Goal: Task Accomplishment & Management: Manage account settings

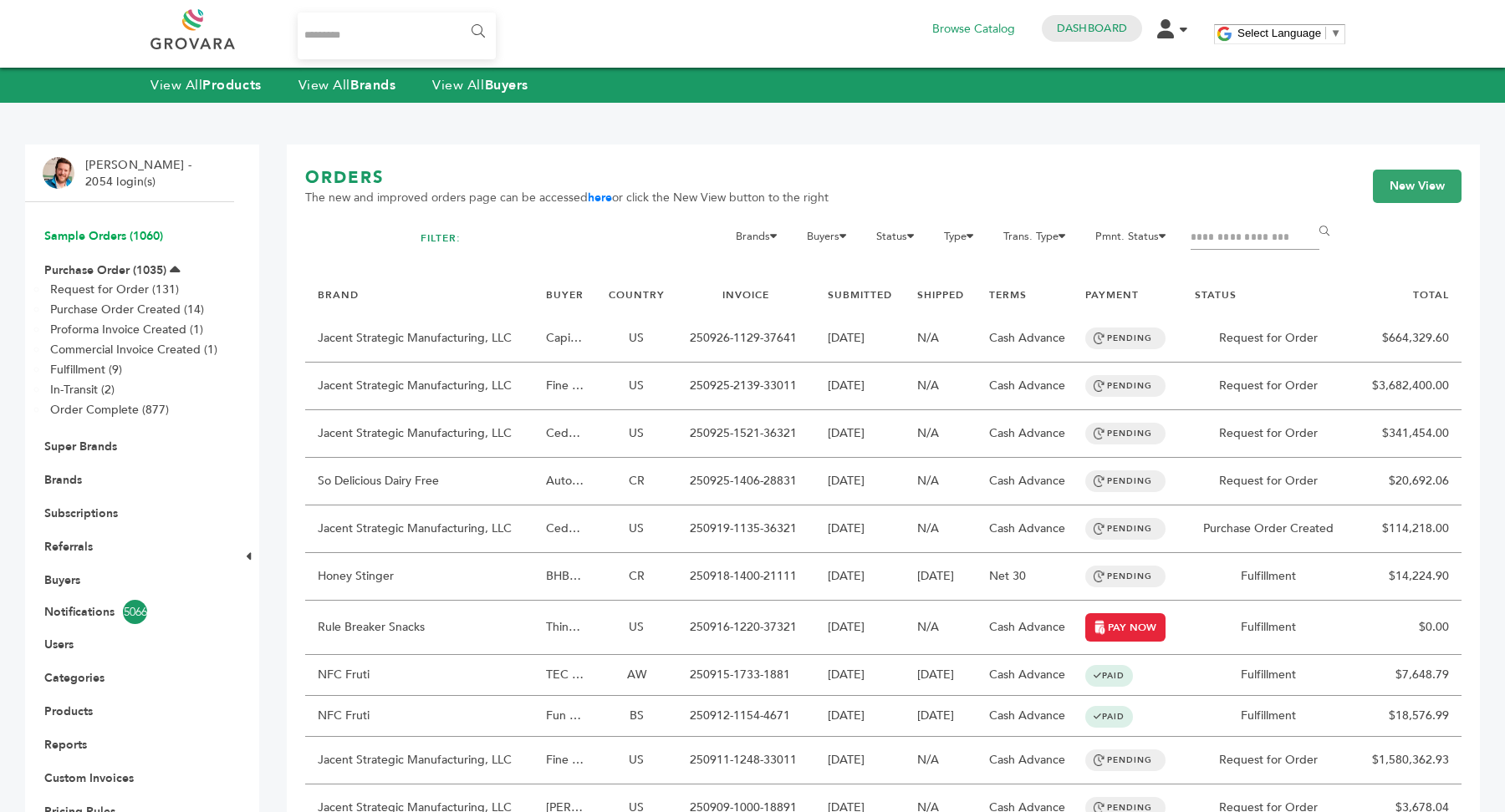
click at [150, 241] on link "Sample Orders (1060)" at bounding box center [104, 236] width 119 height 16
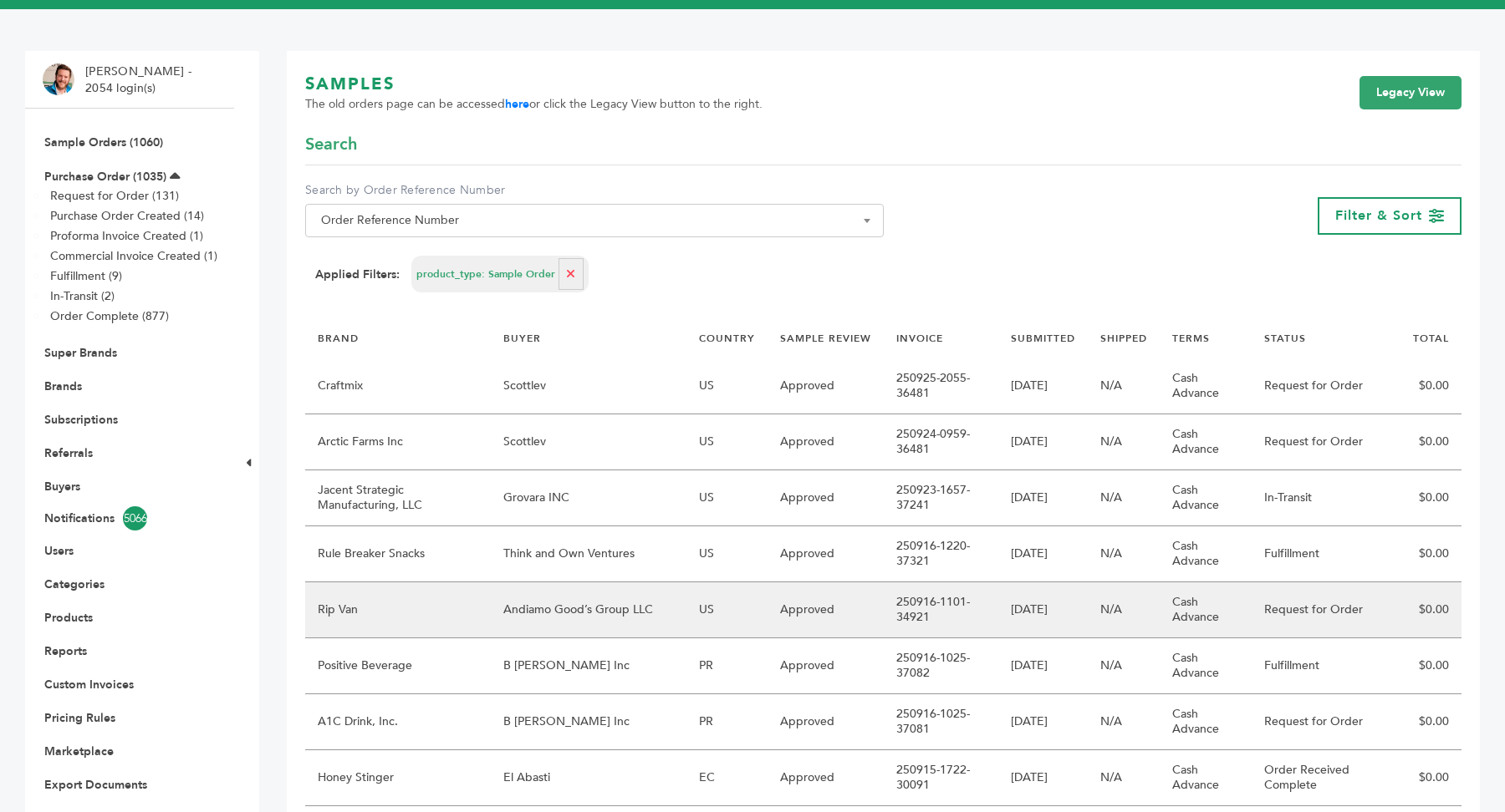
scroll to position [97, 0]
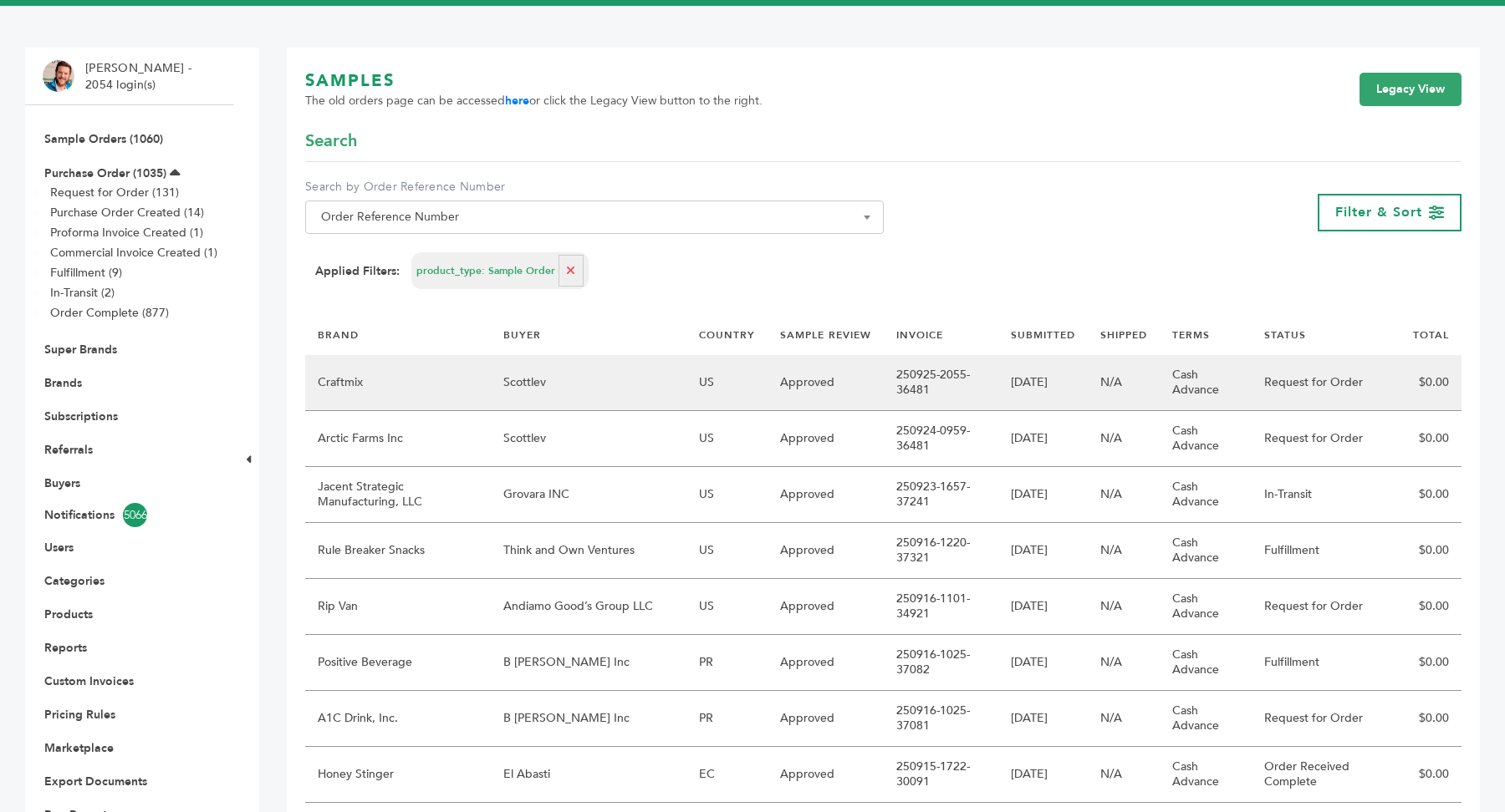
click at [567, 384] on td "Scottlev" at bounding box center [589, 383] width 196 height 56
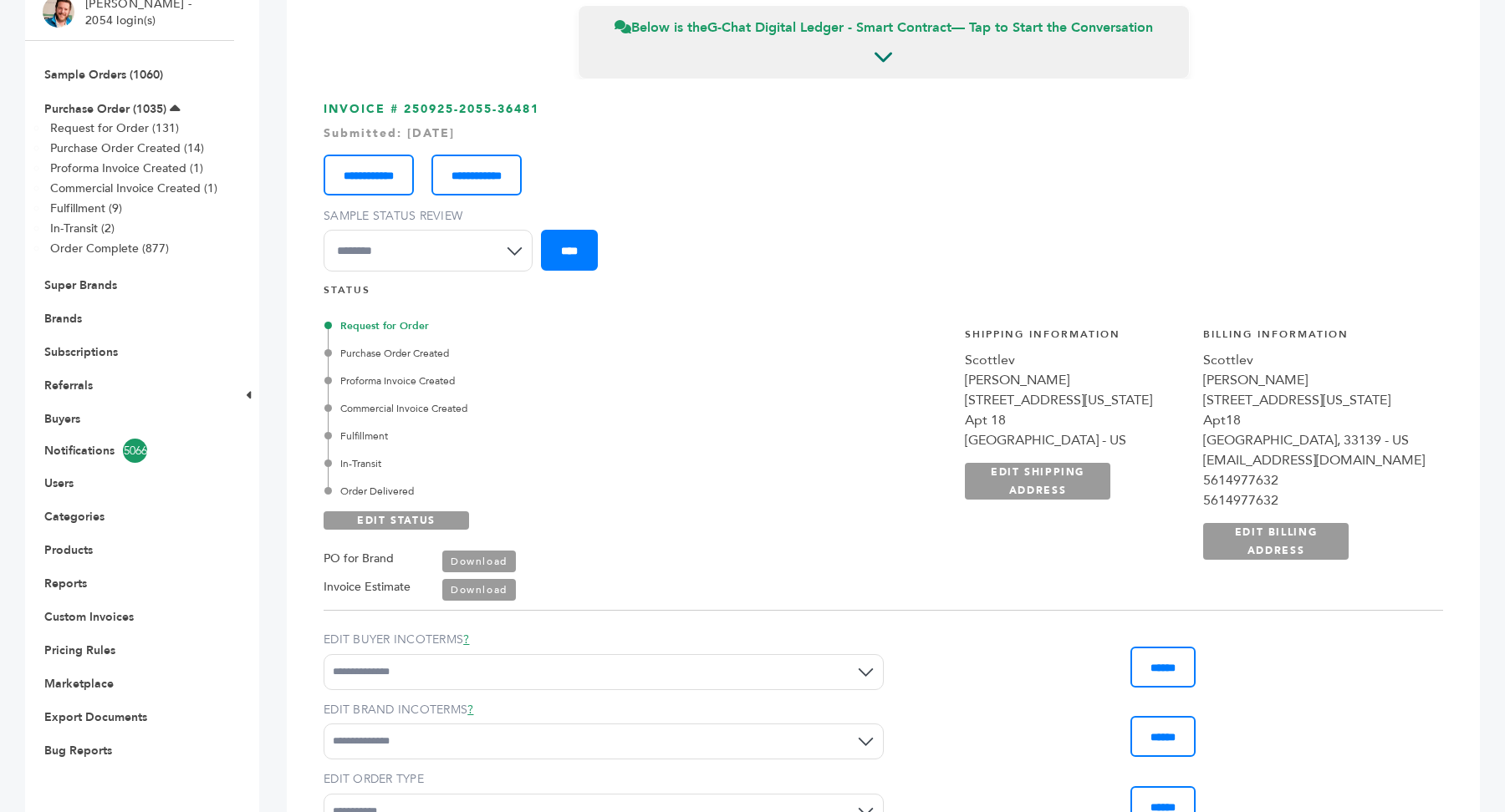
scroll to position [165, 0]
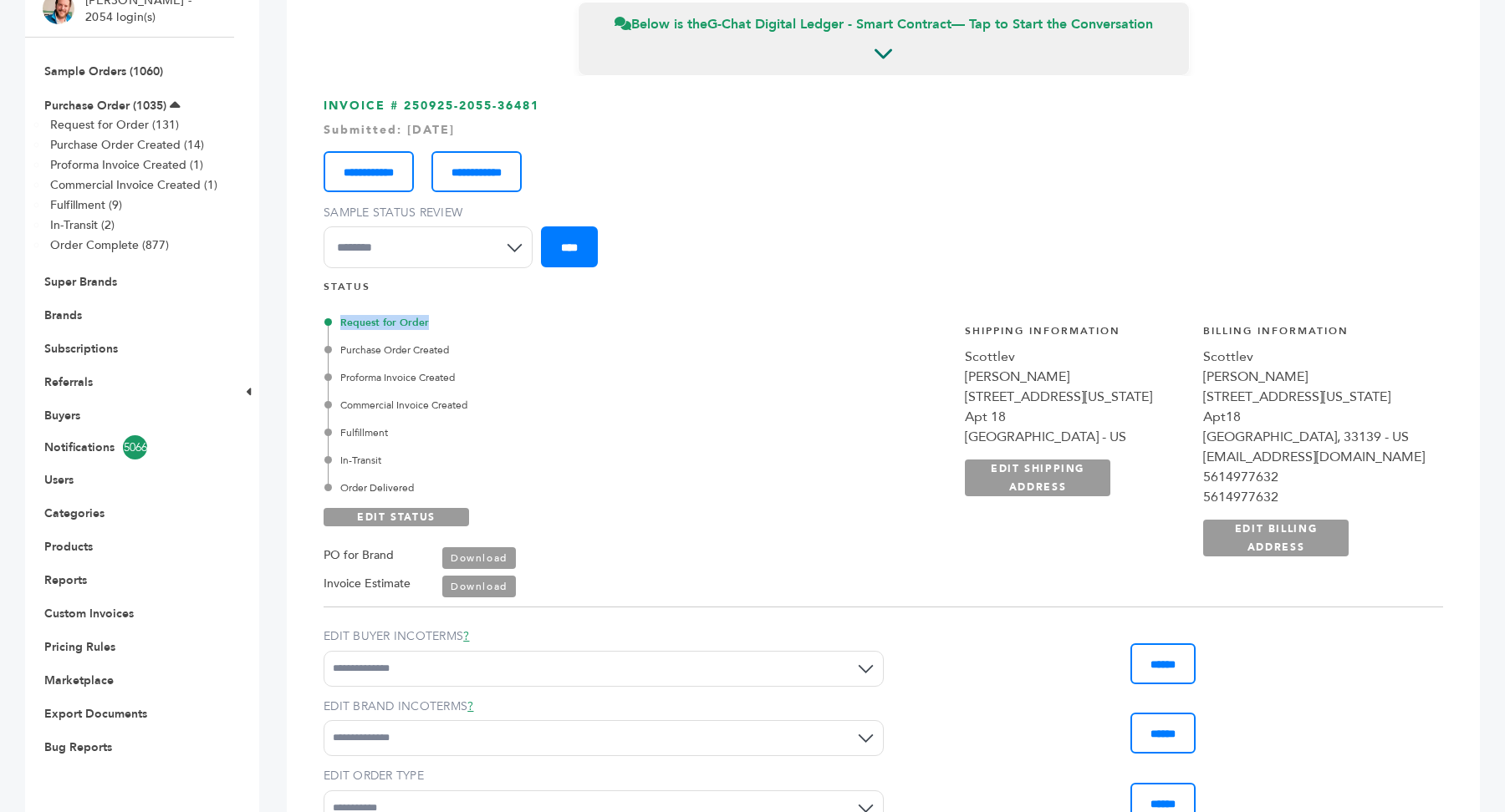
drag, startPoint x: 328, startPoint y: 323, endPoint x: 460, endPoint y: 327, distance: 132.1
click at [460, 327] on div "Request for Order" at bounding box center [522, 323] width 388 height 15
drag, startPoint x: 315, startPoint y: 99, endPoint x: 625, endPoint y: 106, distance: 310.1
click at [626, 105] on div "**********" at bounding box center [883, 537] width 1156 height 924
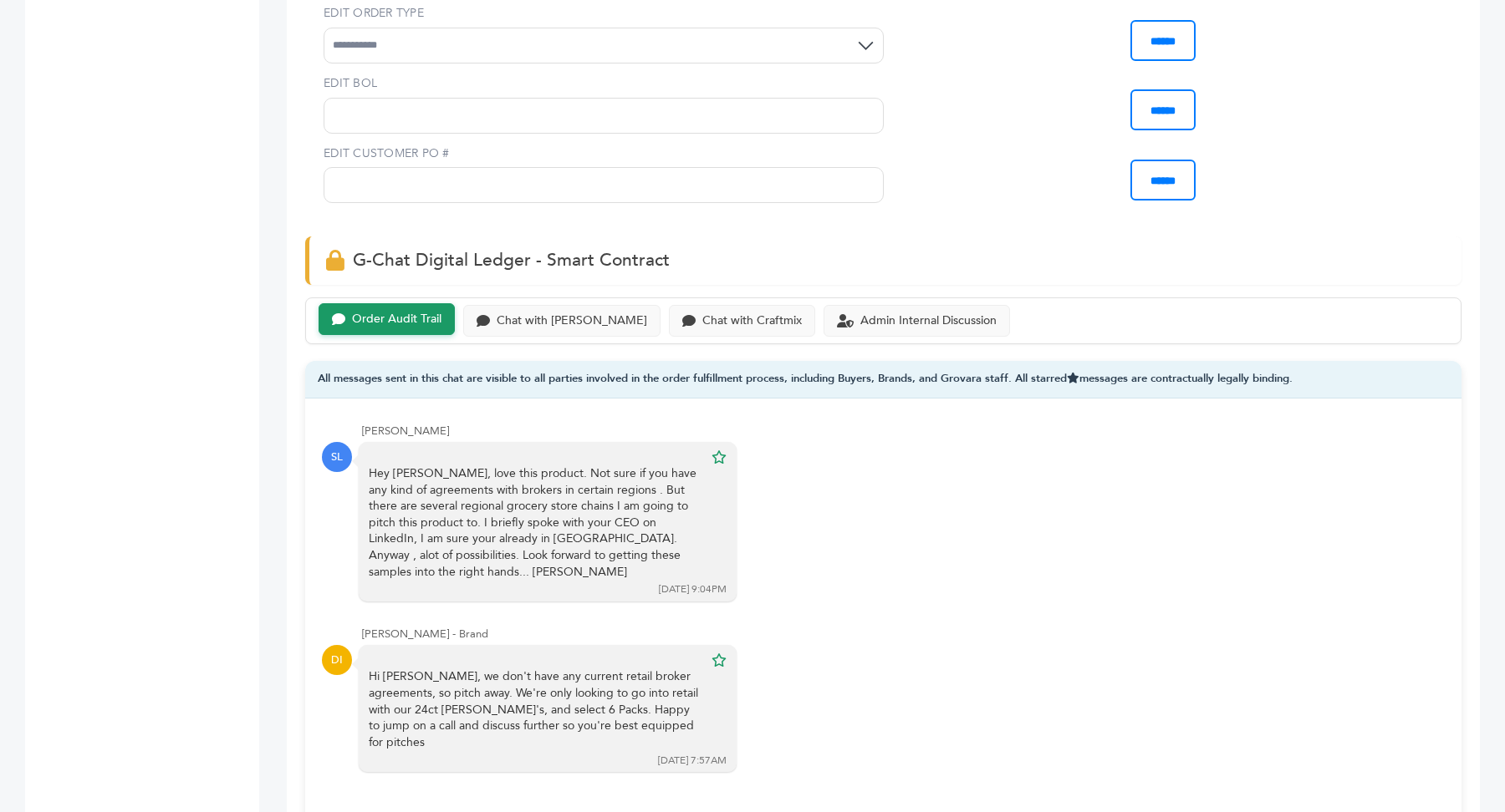
scroll to position [1139, 0]
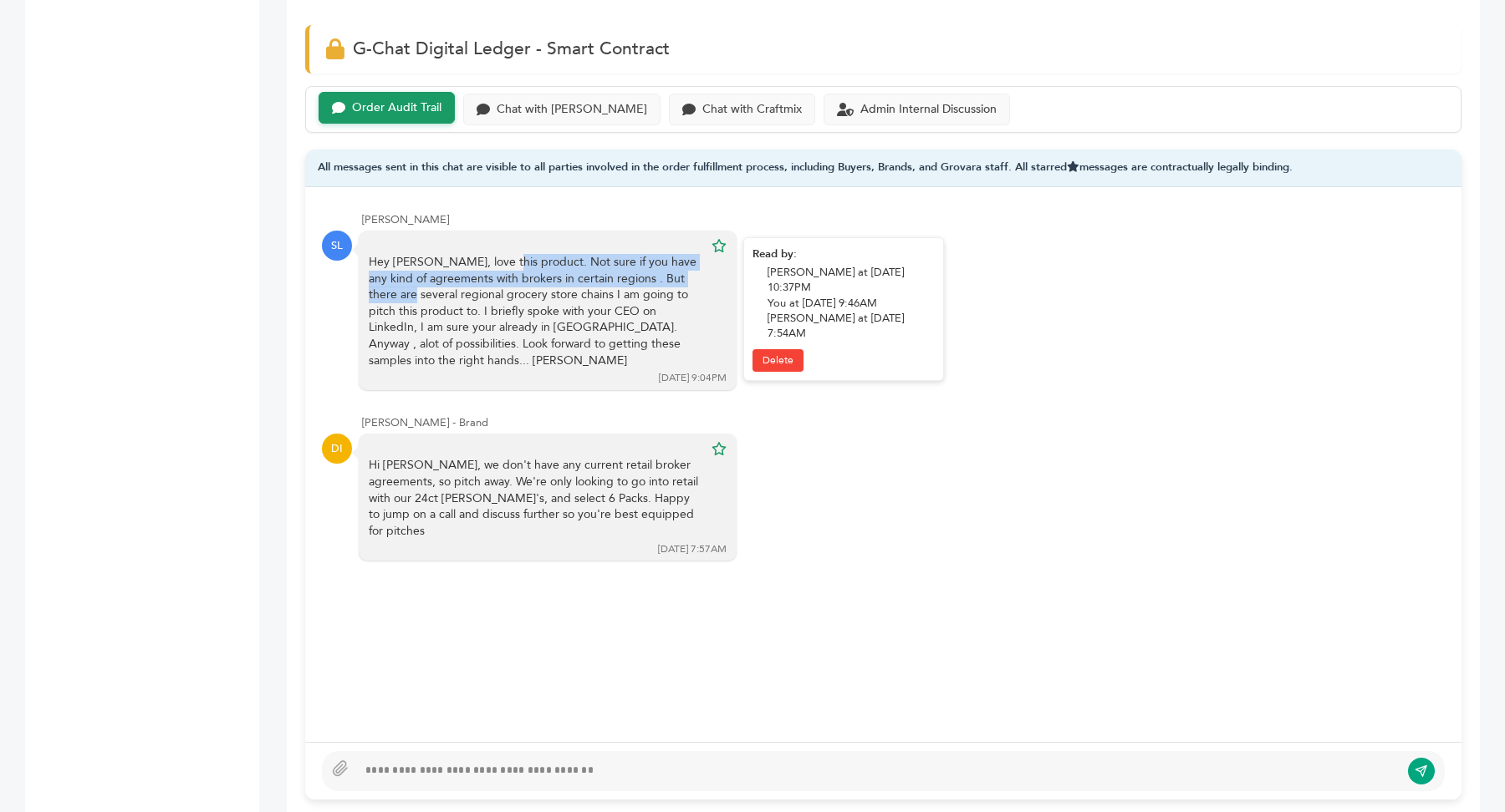
drag, startPoint x: 368, startPoint y: 255, endPoint x: 586, endPoint y: 279, distance: 219.3
click at [586, 279] on div "Hey Daniel, love this product. Not sure if you have any kind of agreements with…" at bounding box center [535, 311] width 334 height 115
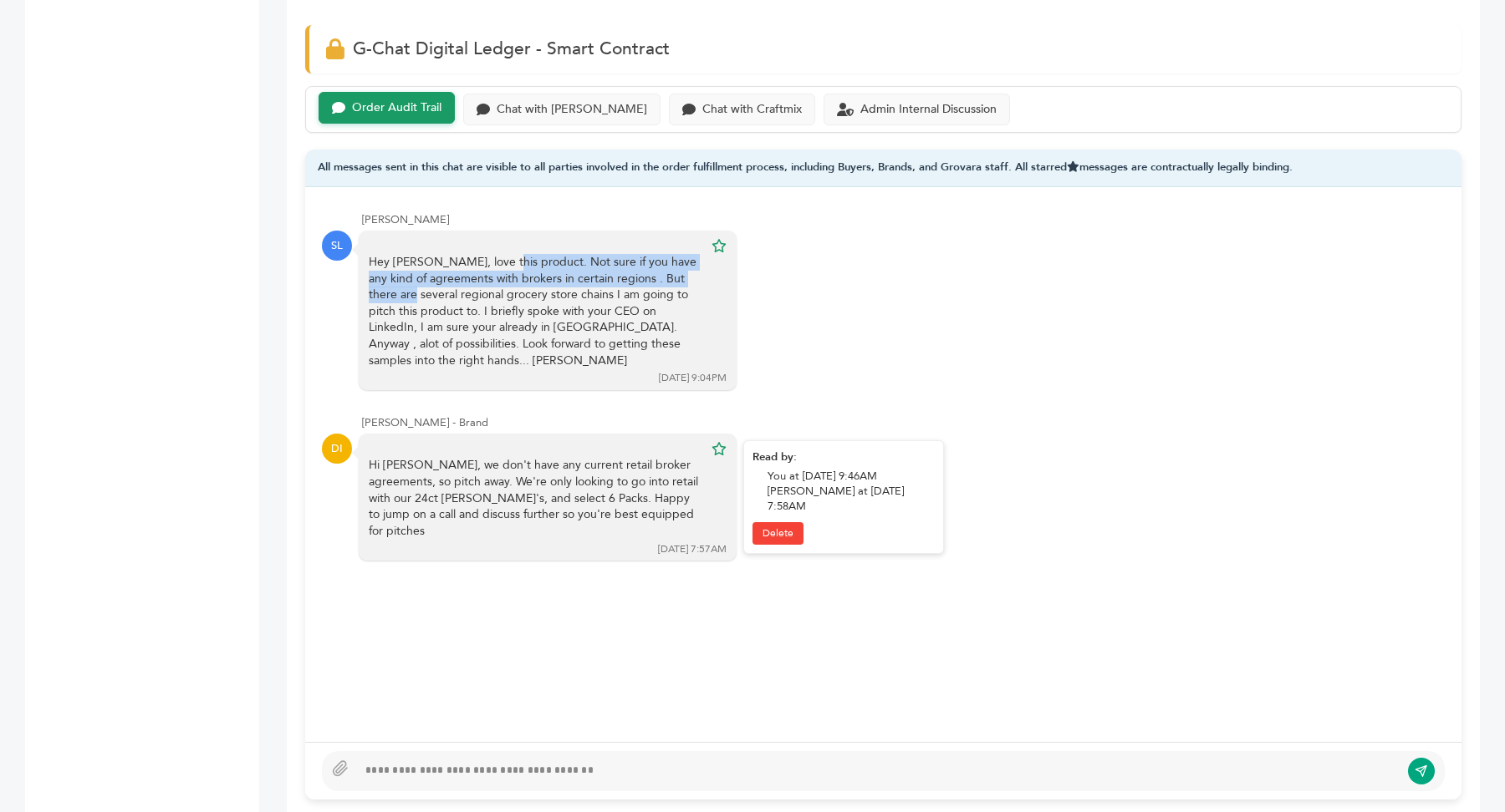
drag, startPoint x: 403, startPoint y: 472, endPoint x: 646, endPoint y: 509, distance: 245.8
click at [649, 514] on div "Hi Scott, we don't have any current retail broker agreements, so pitch away. We…" at bounding box center [535, 498] width 334 height 82
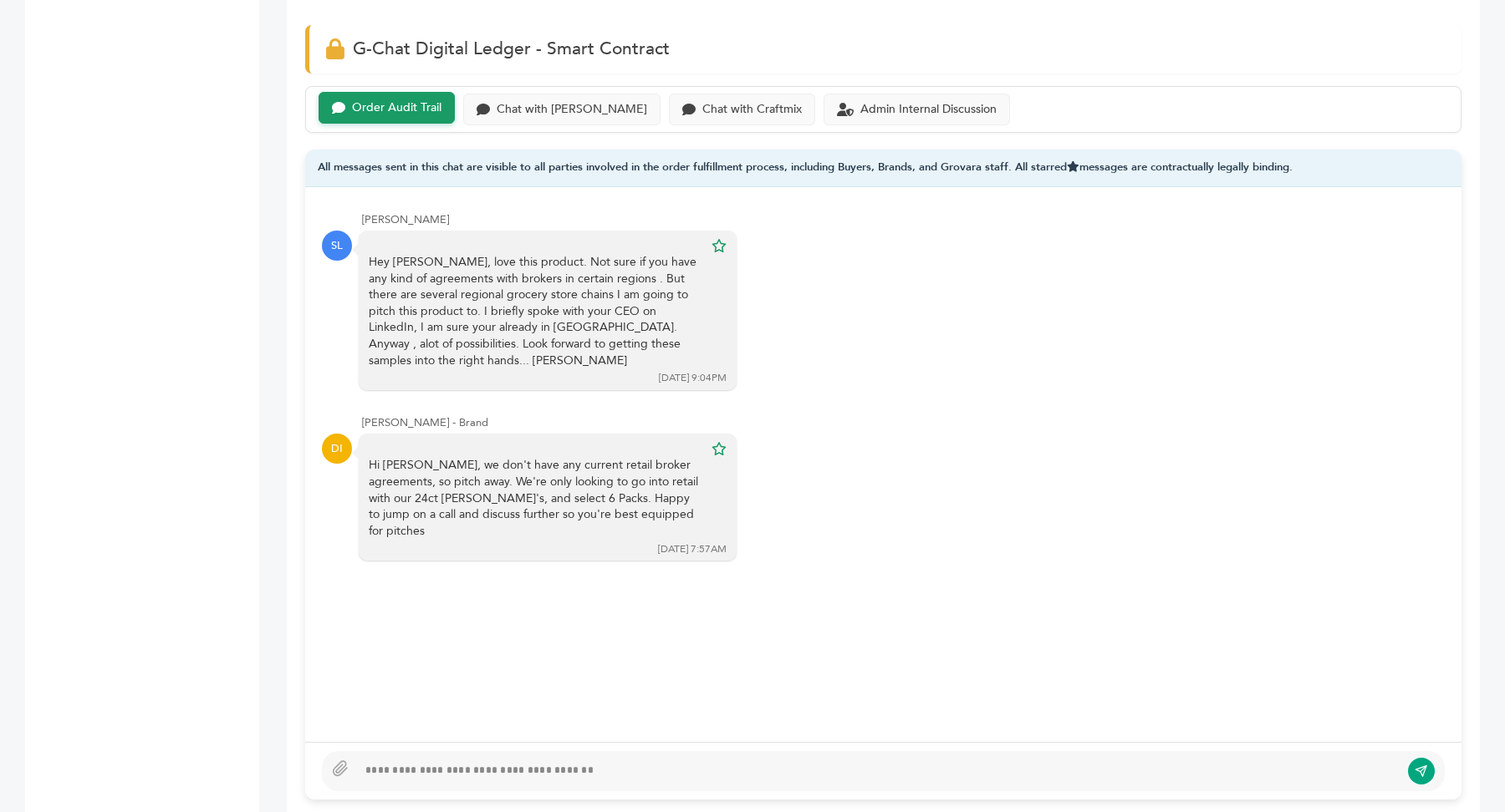
click at [408, 775] on div at bounding box center [879, 771] width 1043 height 20
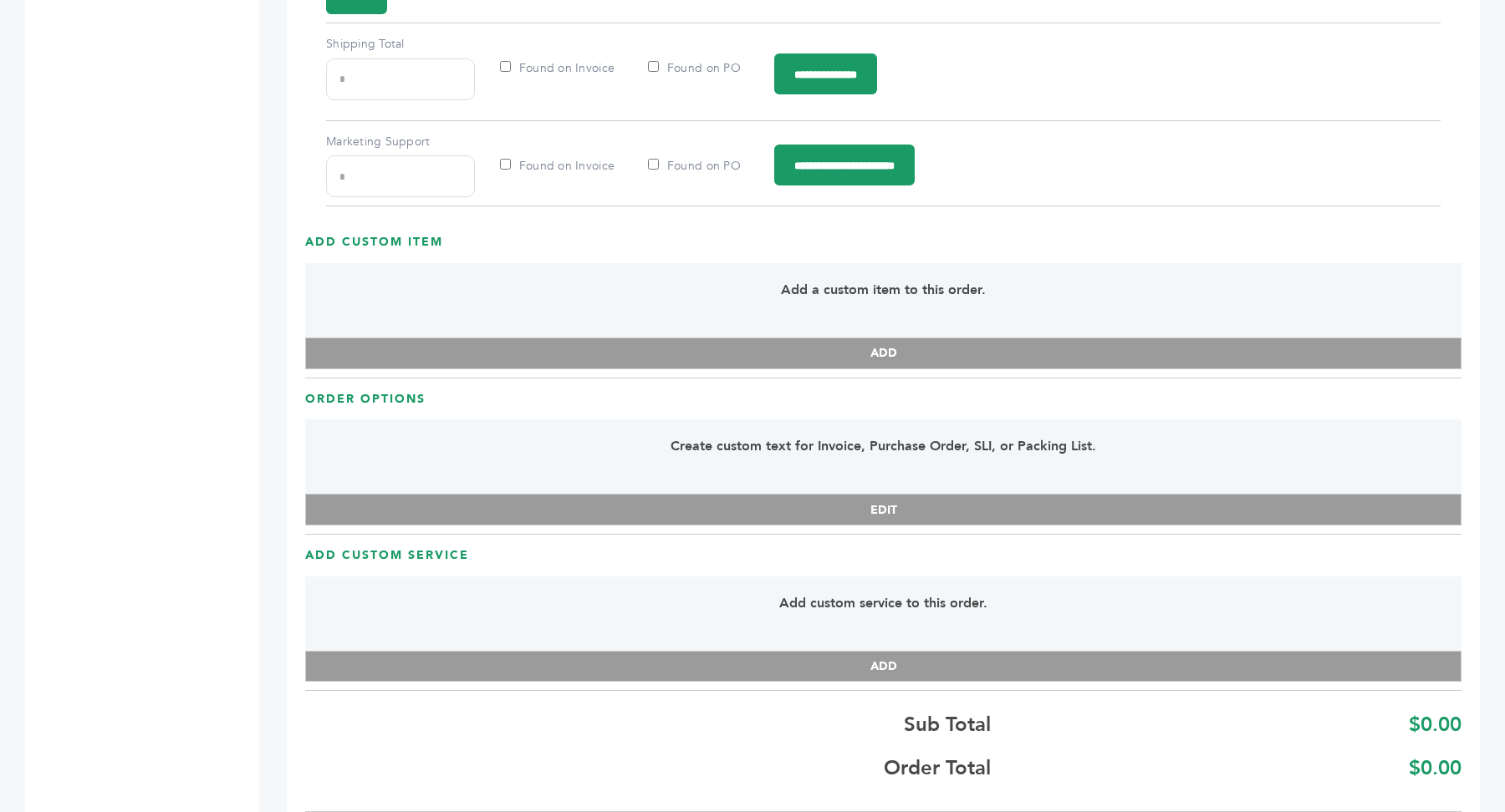
scroll to position [3098, 0]
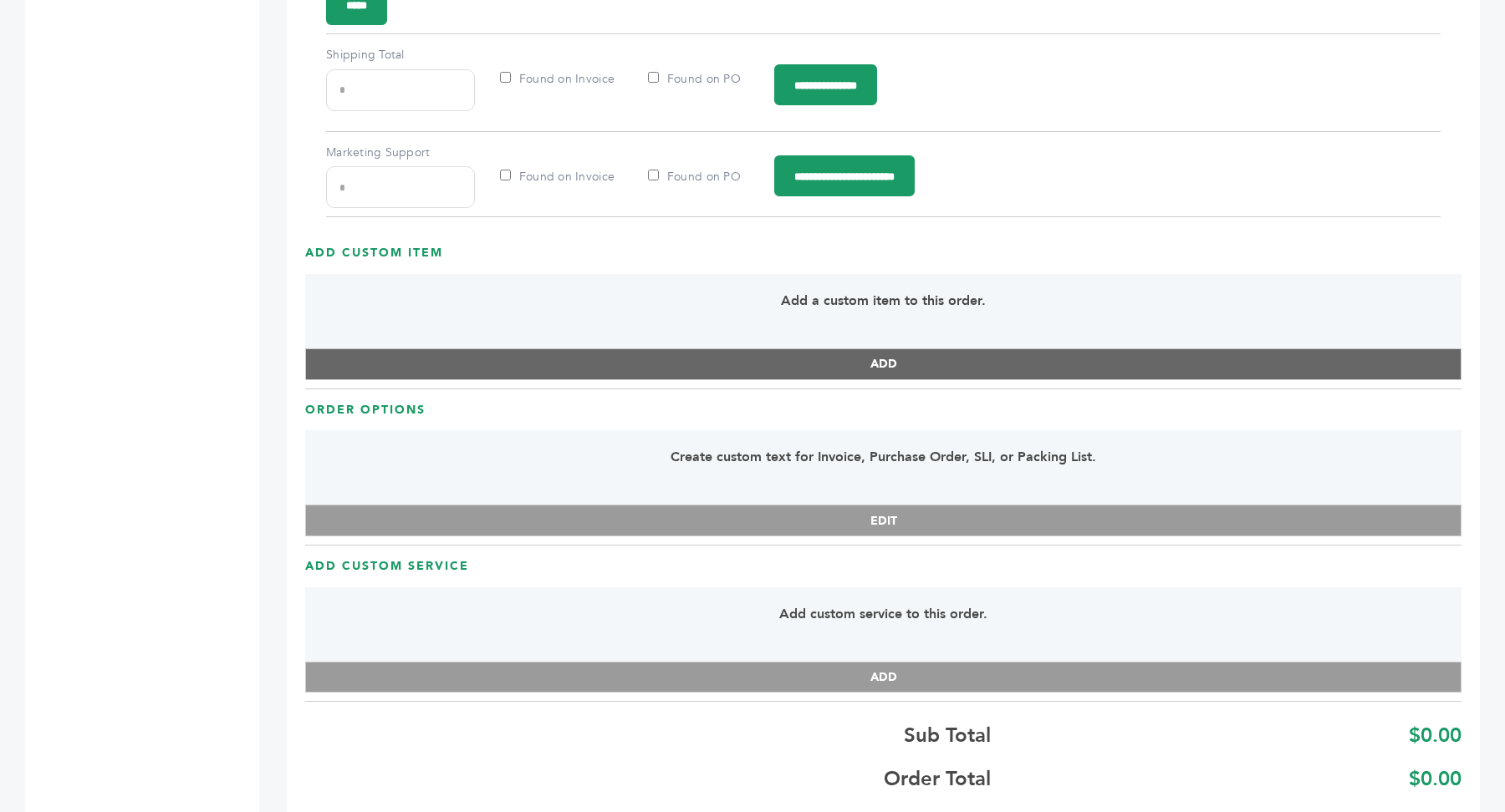
click at [871, 359] on button "ADD" at bounding box center [883, 364] width 1156 height 31
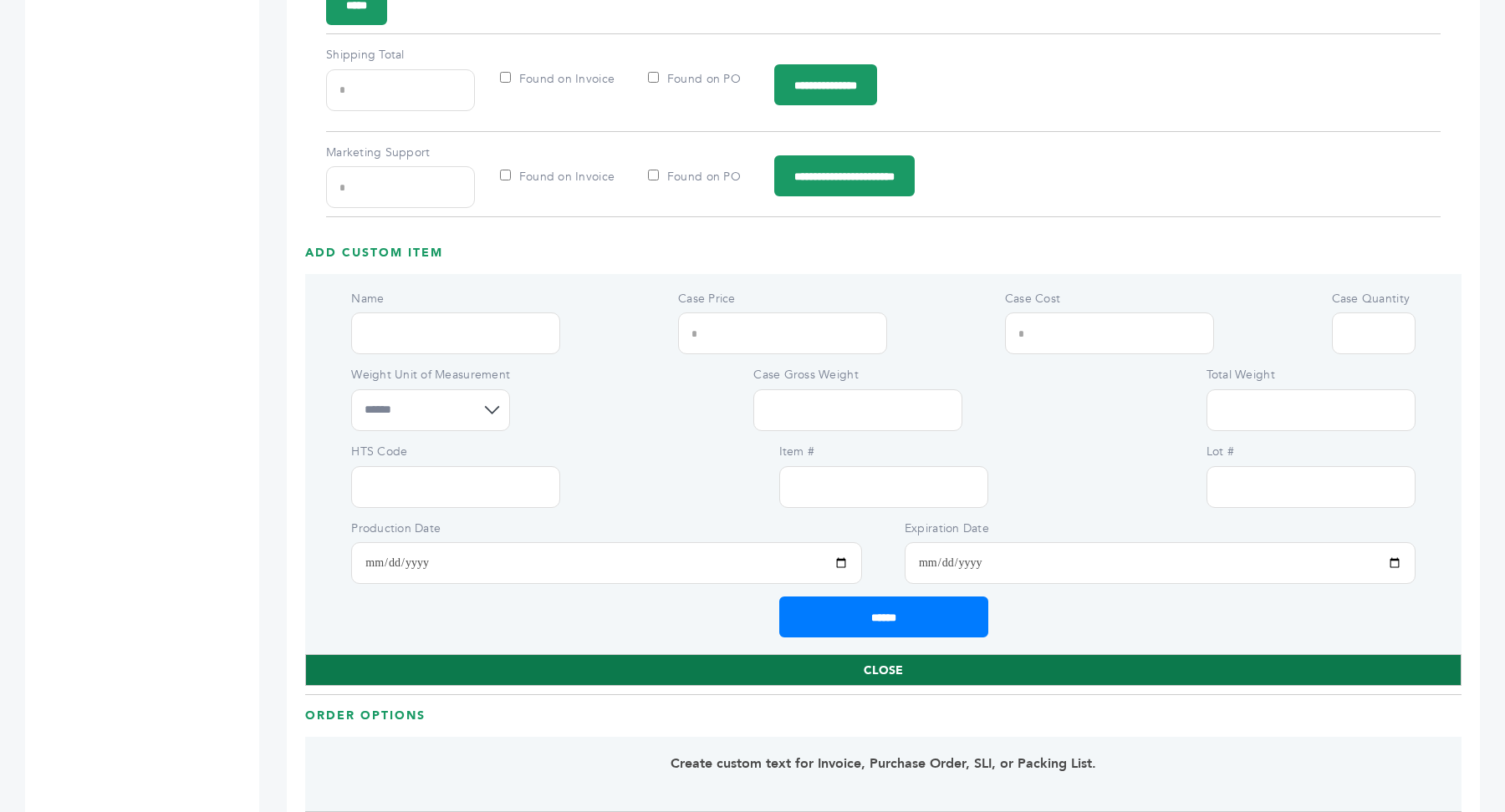
click at [1003, 665] on button "CLOSE" at bounding box center [883, 670] width 1156 height 31
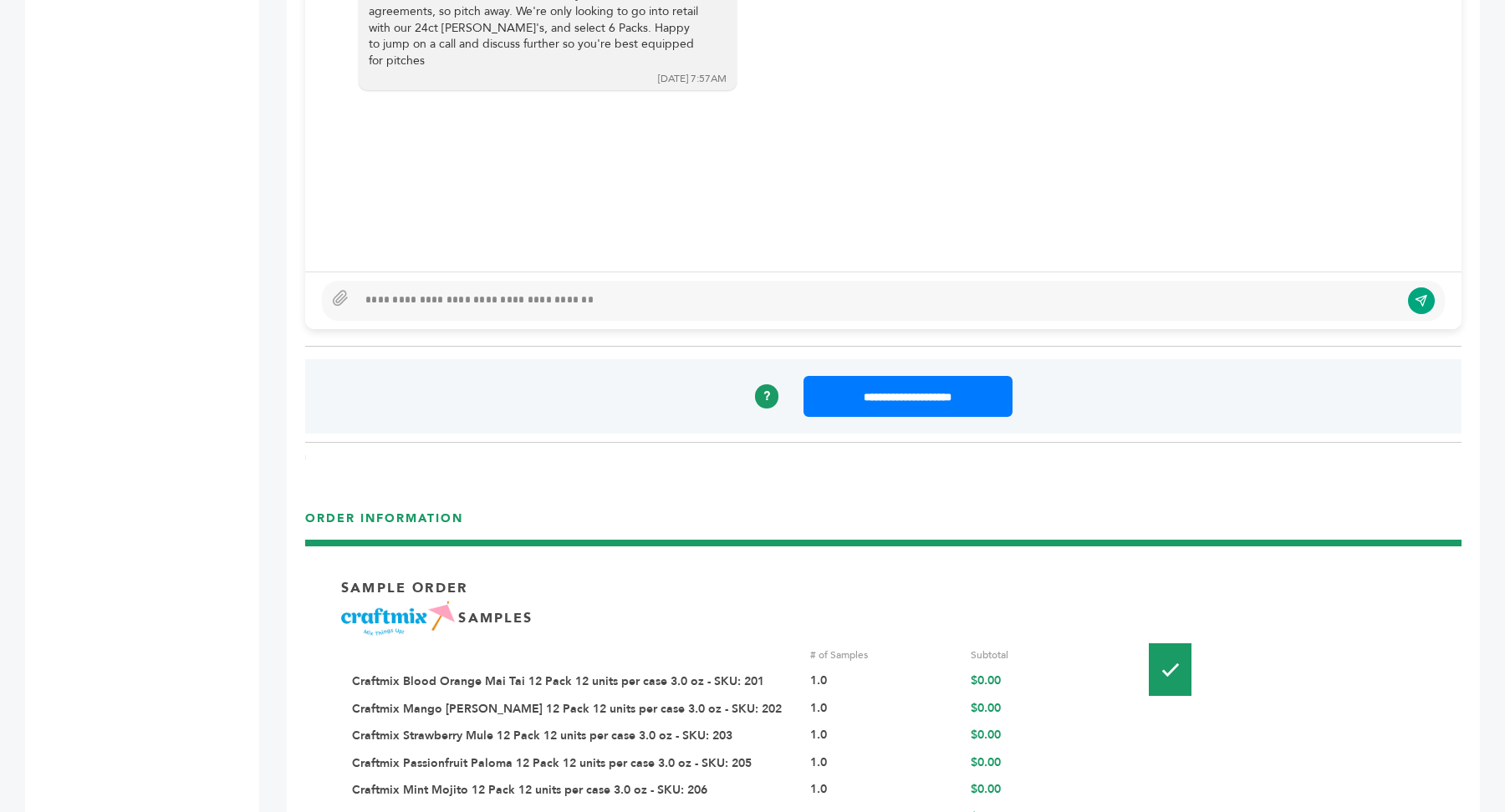
scroll to position [1359, 0]
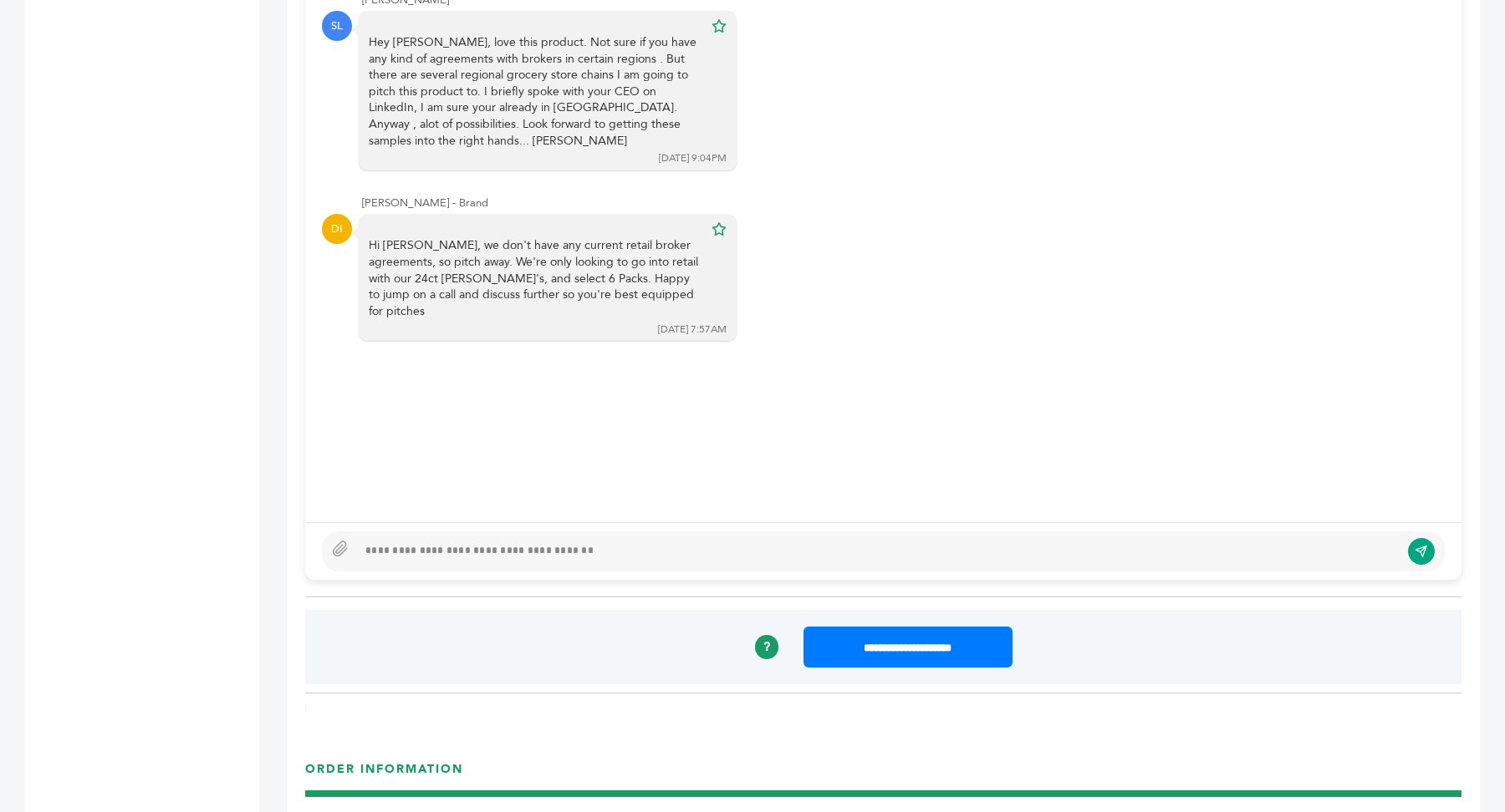
click at [417, 542] on div at bounding box center [879, 552] width 1043 height 20
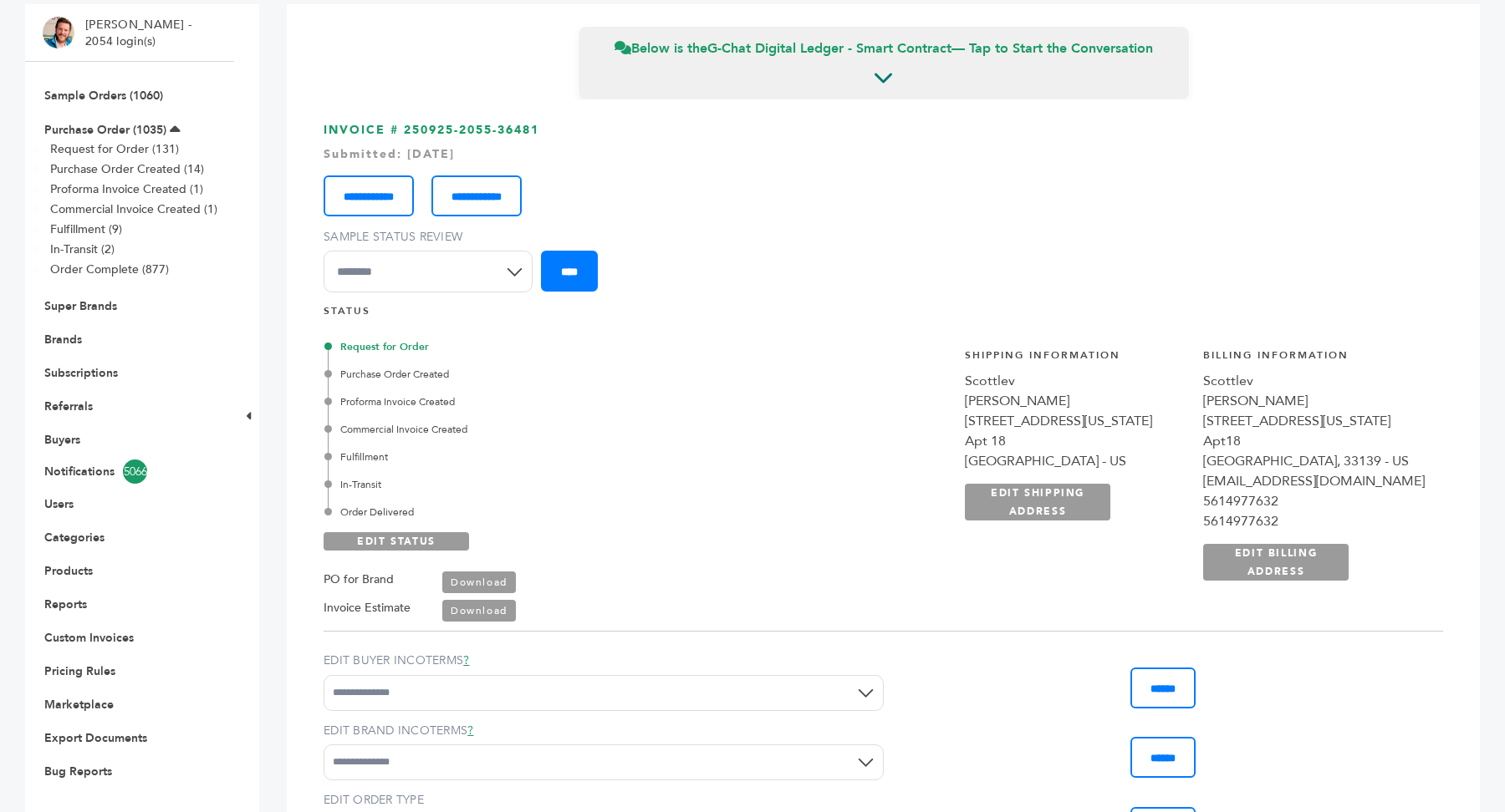
scroll to position [0, 0]
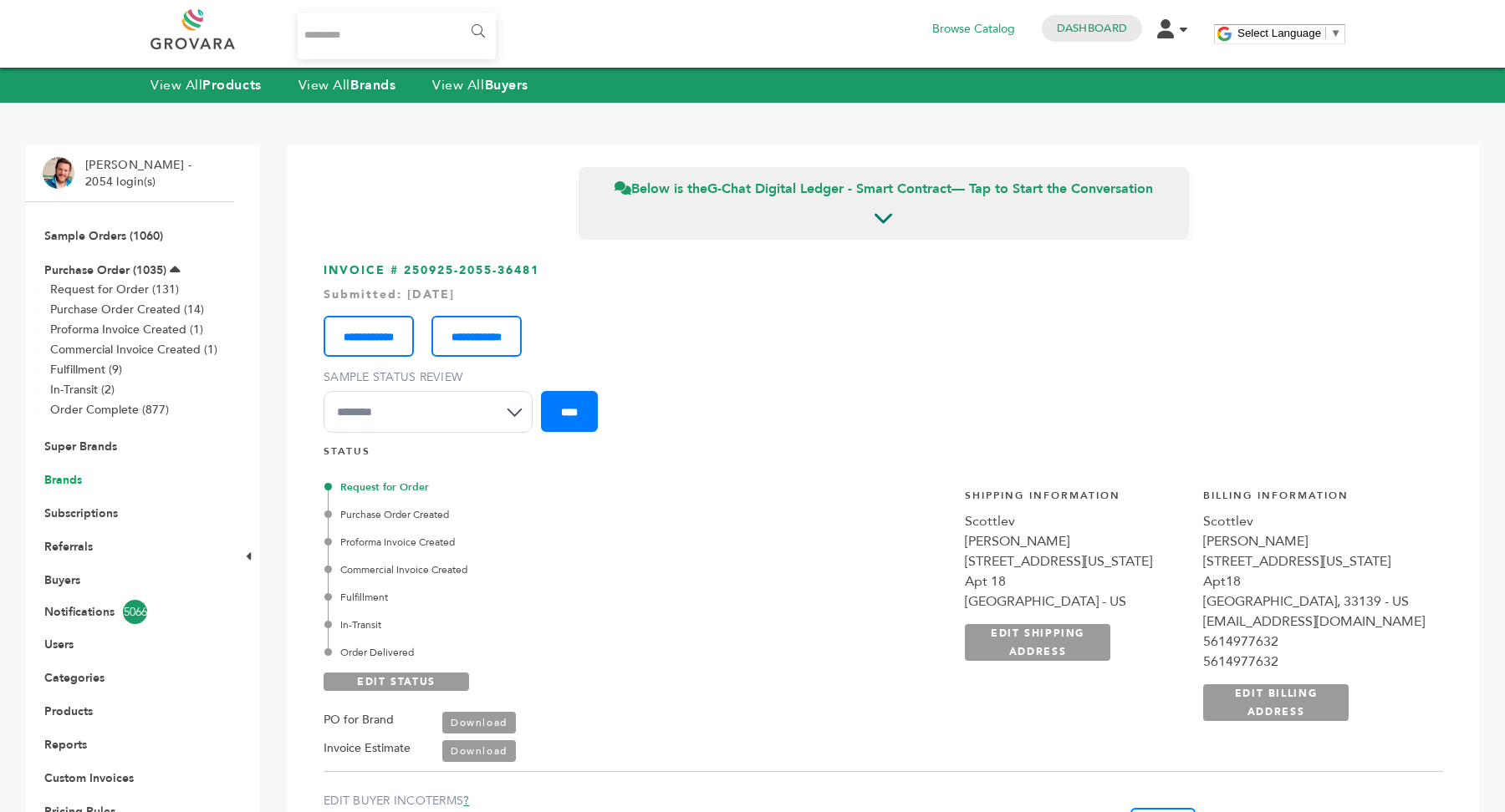
click at [78, 486] on link "Brands" at bounding box center [63, 480] width 37 height 16
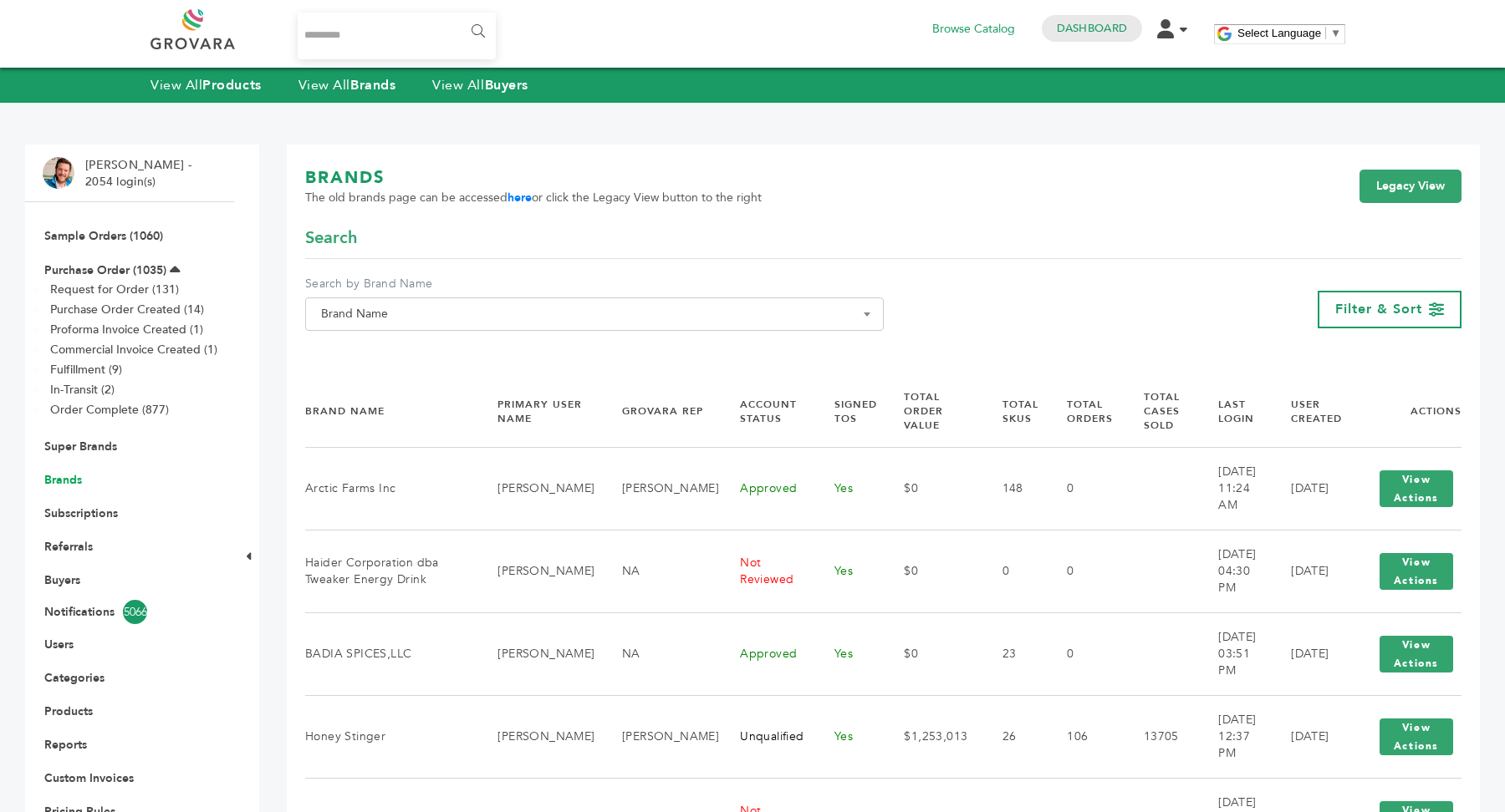
click at [70, 480] on link "Brands" at bounding box center [63, 480] width 37 height 16
click at [420, 315] on span "Brand Name" at bounding box center [595, 315] width 560 height 24
click at [415, 335] on input "Search" at bounding box center [595, 344] width 570 height 21
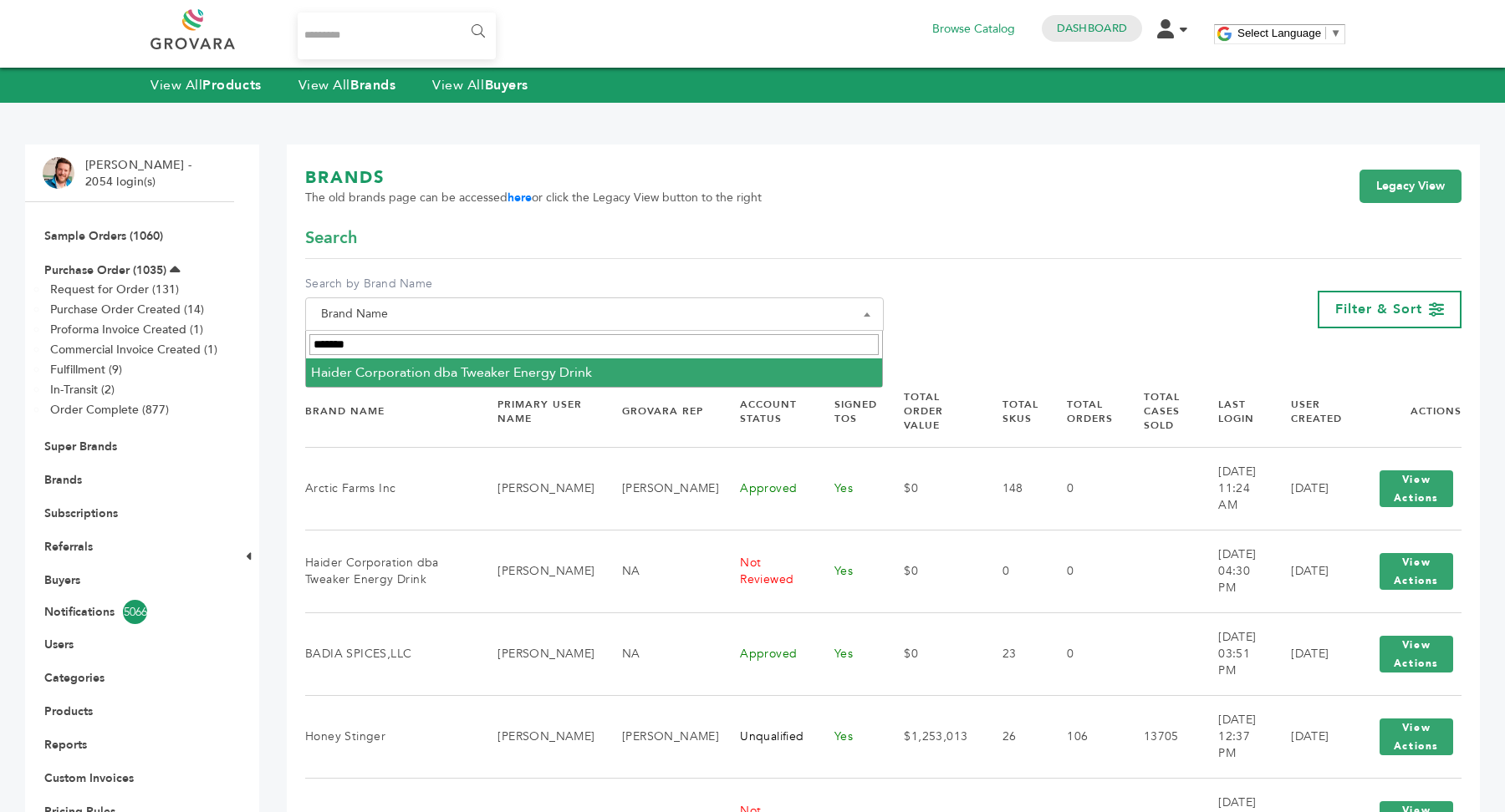
type input "*******"
select select "**********"
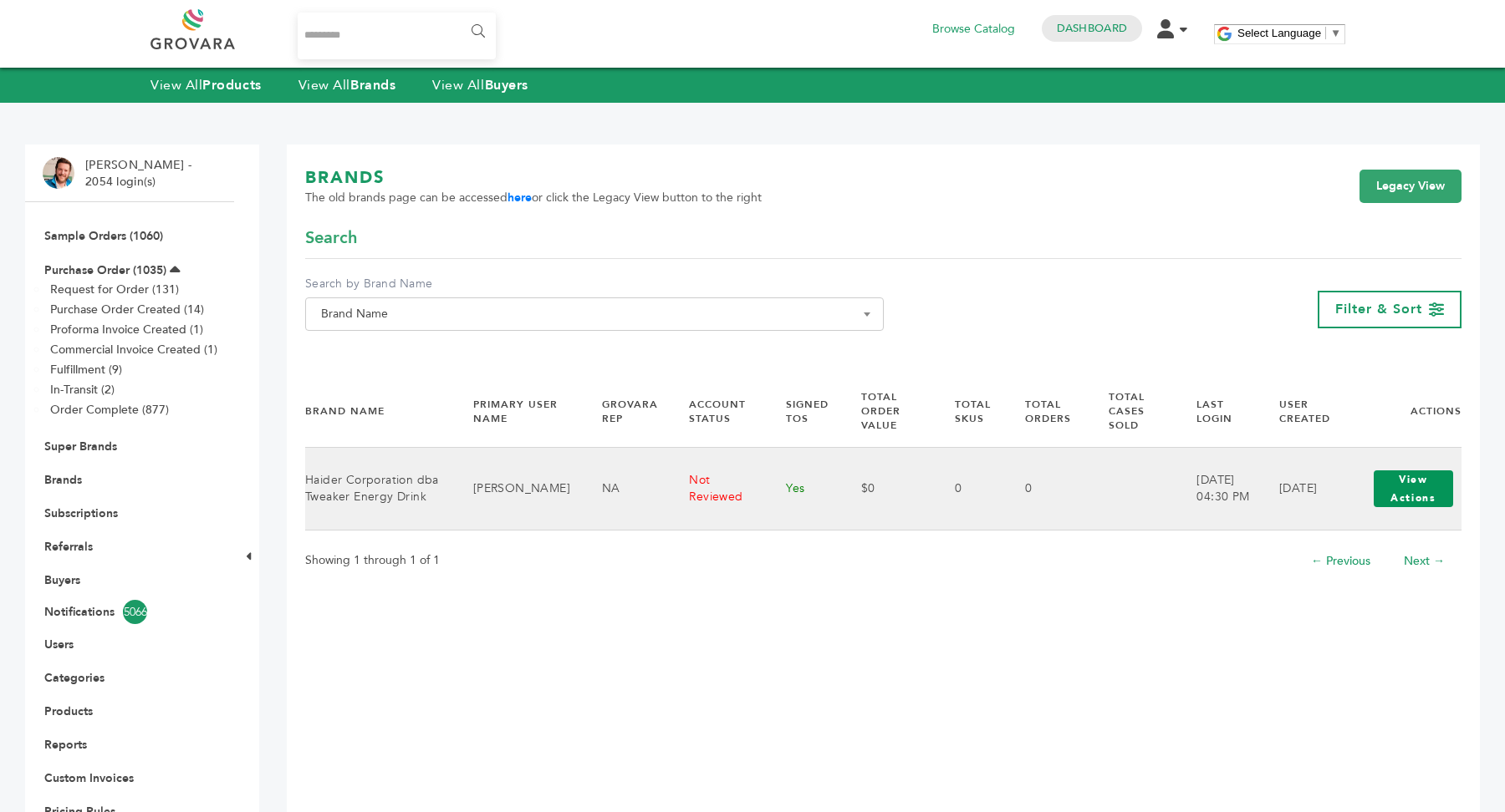
click at [1417, 479] on button "View Actions" at bounding box center [1413, 488] width 79 height 37
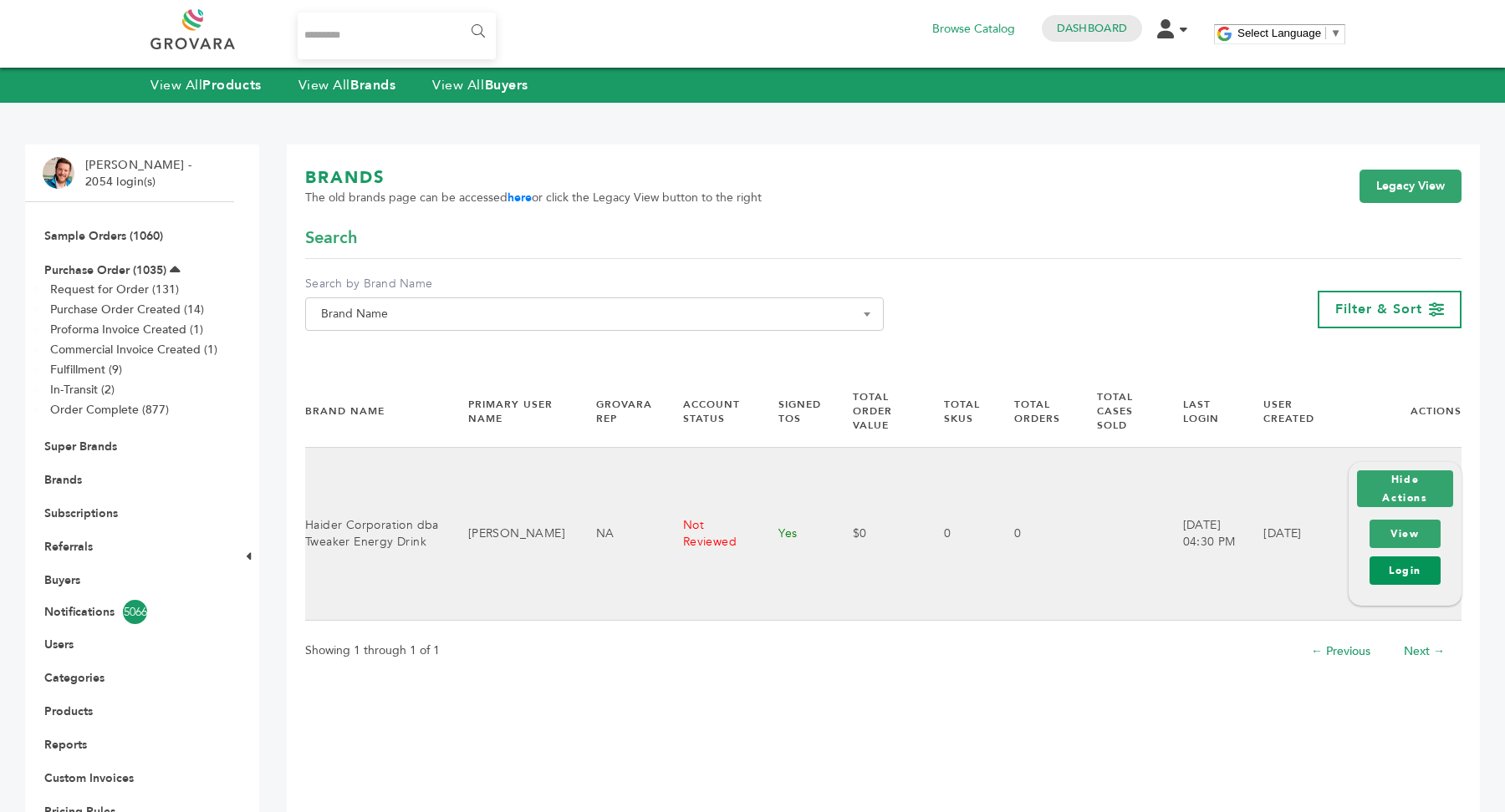
click at [1417, 573] on link "Login" at bounding box center [1405, 571] width 71 height 28
